Goal: Task Accomplishment & Management: Manage account settings

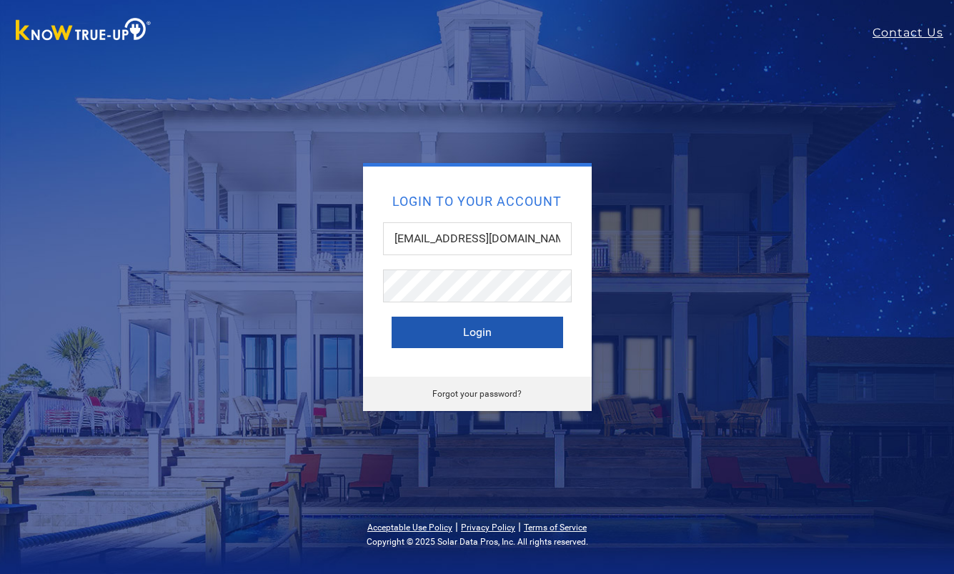
click at [475, 336] on button "Login" at bounding box center [478, 332] width 172 height 31
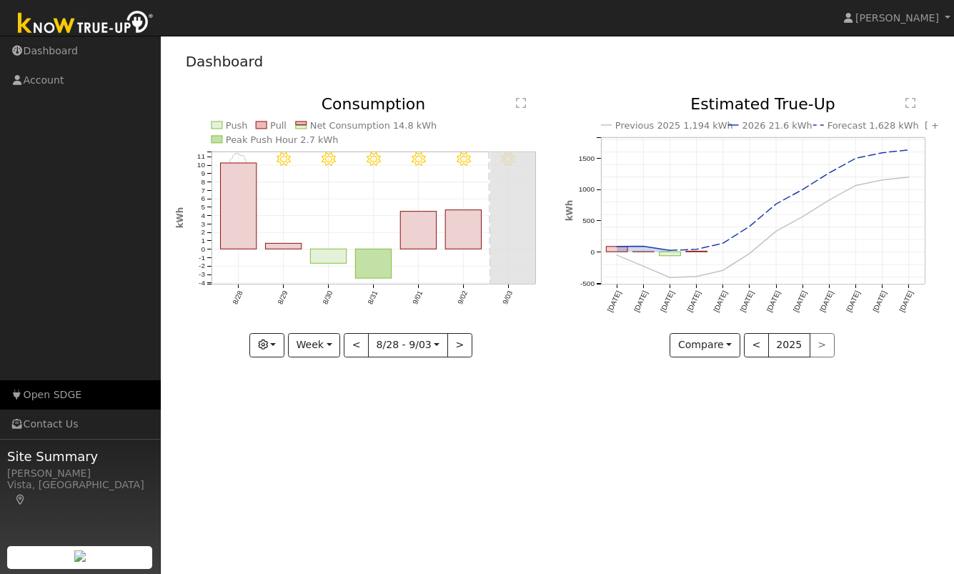
click at [35, 392] on link "Open SDGE" at bounding box center [80, 394] width 161 height 29
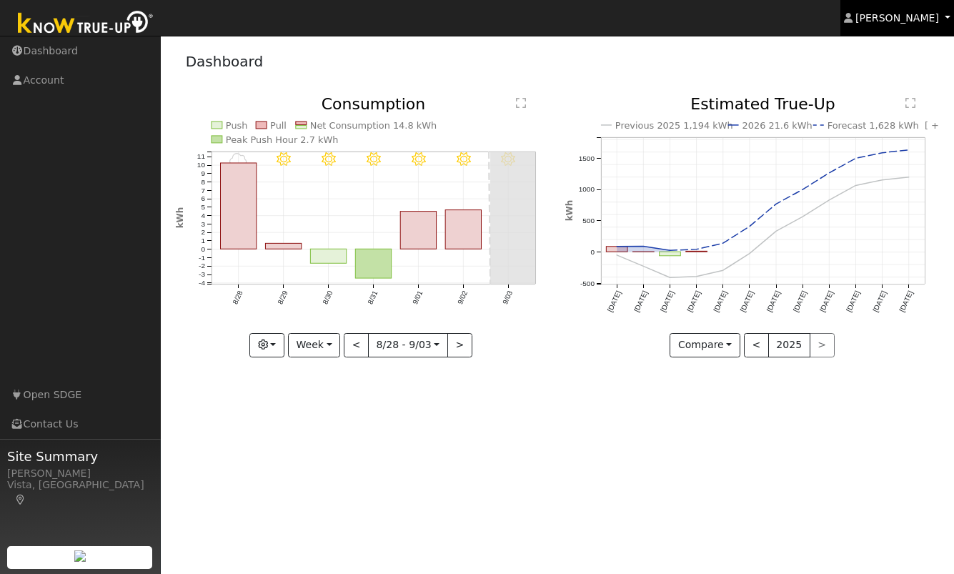
click at [920, 24] on span "Cathrin Eckle" at bounding box center [898, 17] width 84 height 11
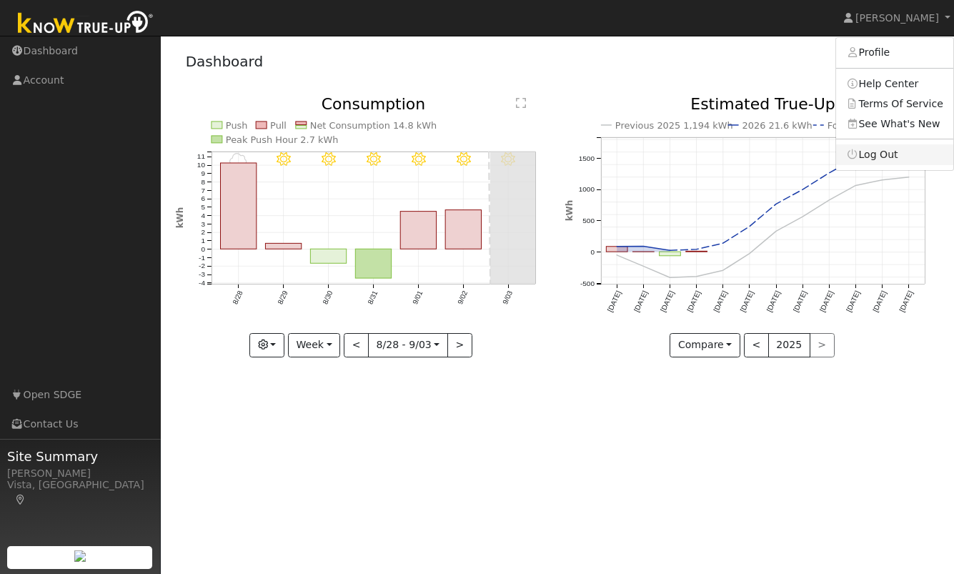
click at [884, 155] on link "Log Out" at bounding box center [894, 154] width 117 height 20
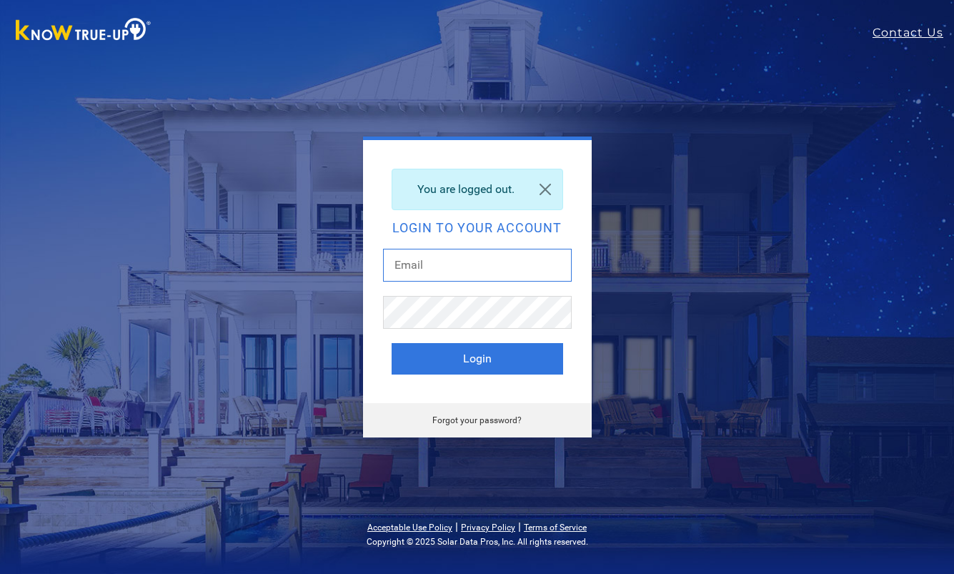
type input "[EMAIL_ADDRESS][DOMAIN_NAME]"
